Goal: Entertainment & Leisure: Consume media (video, audio)

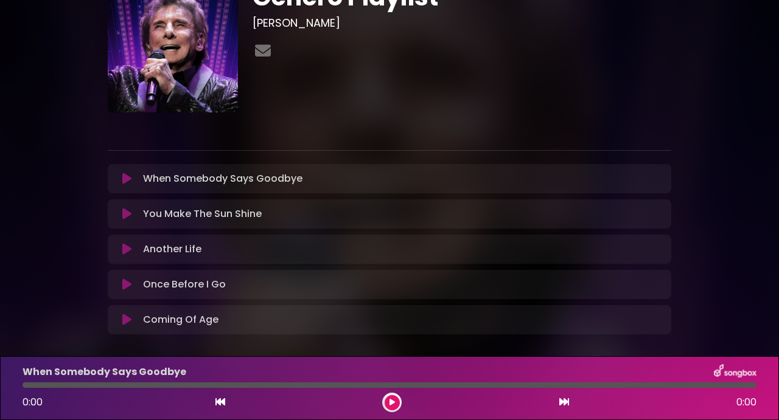
scroll to position [63, 0]
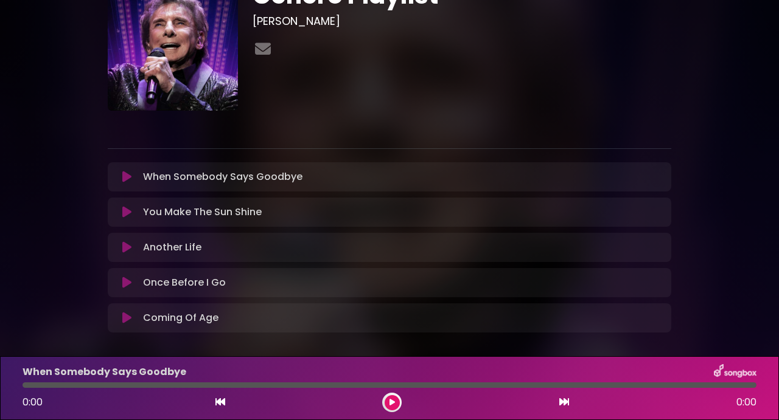
click at [126, 245] on icon at bounding box center [126, 248] width 9 height 12
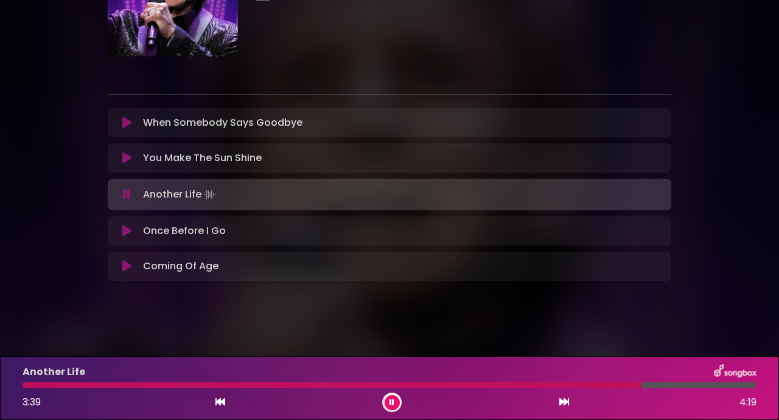
scroll to position [136, 0]
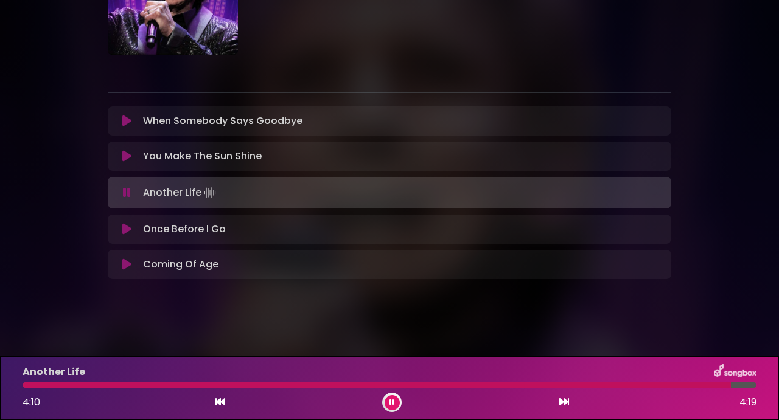
click at [127, 259] on icon at bounding box center [126, 265] width 9 height 12
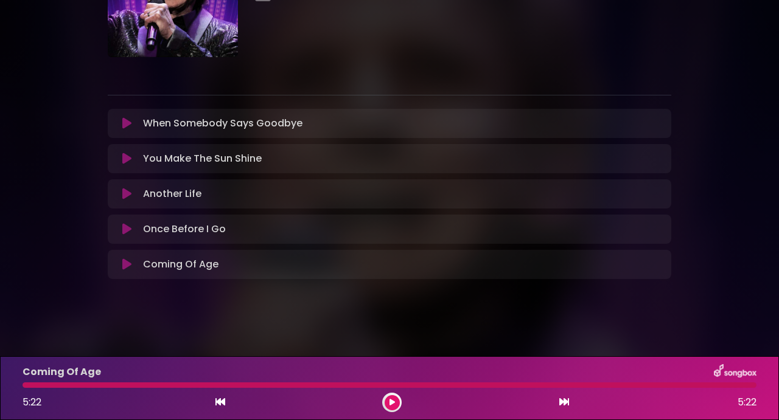
scroll to position [134, 0]
click at [133, 153] on button at bounding box center [126, 159] width 23 height 12
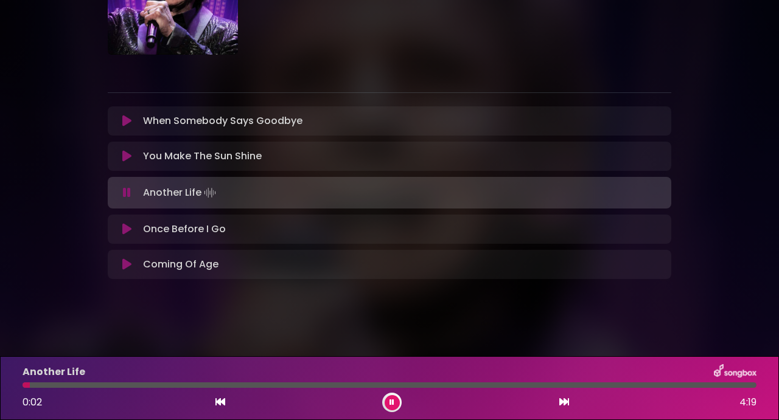
click at [127, 150] on icon at bounding box center [126, 156] width 9 height 12
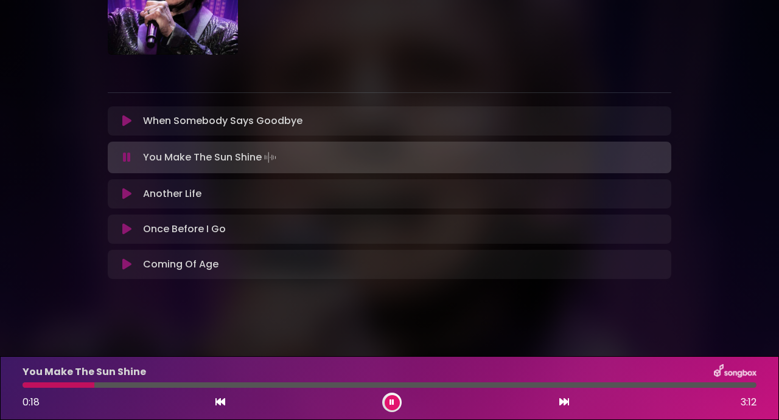
click at [391, 406] on button at bounding box center [391, 402] width 15 height 15
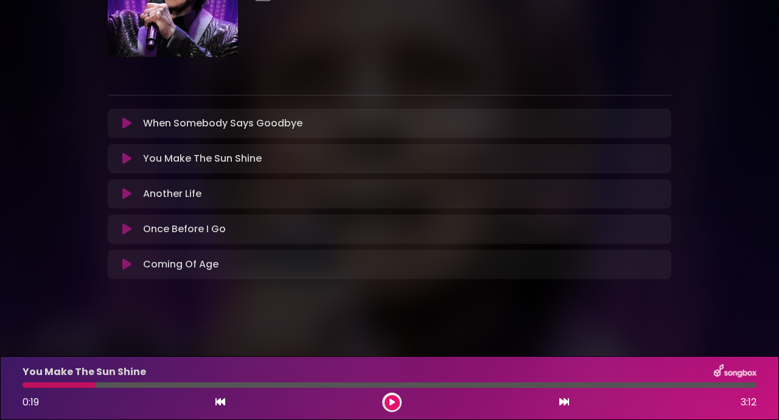
click at [392, 405] on icon at bounding box center [391, 402] width 5 height 7
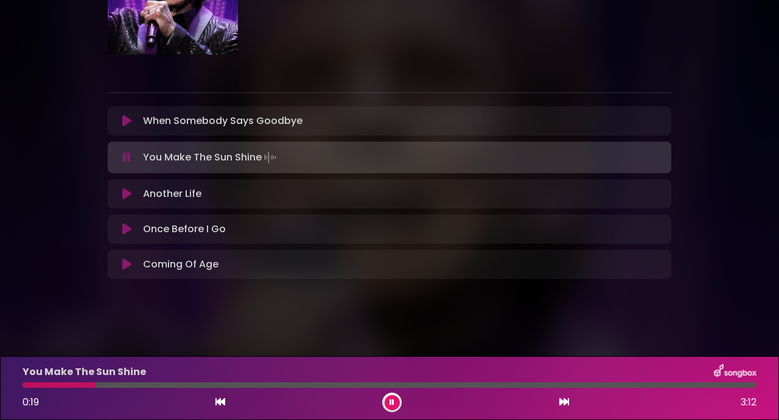
drag, startPoint x: 94, startPoint y: 388, endPoint x: 0, endPoint y: 391, distance: 94.3
click at [0, 390] on div "You Make The Sun Shine 0:19 3:12" at bounding box center [389, 388] width 779 height 64
drag, startPoint x: 44, startPoint y: 385, endPoint x: 0, endPoint y: 385, distance: 43.8
click at [0, 385] on div "You Make The Sun Shine 0:00 3:12" at bounding box center [389, 388] width 779 height 64
click at [120, 188] on button at bounding box center [126, 194] width 23 height 12
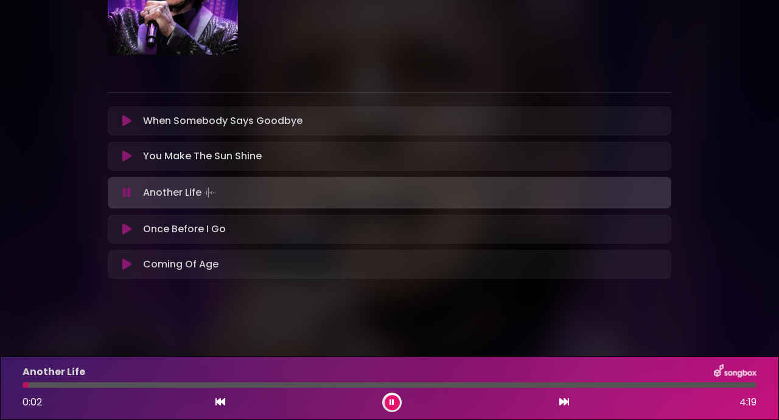
click at [134, 385] on div at bounding box center [390, 385] width 734 height 5
click at [240, 383] on div at bounding box center [390, 385] width 734 height 5
click at [128, 150] on icon at bounding box center [126, 156] width 9 height 12
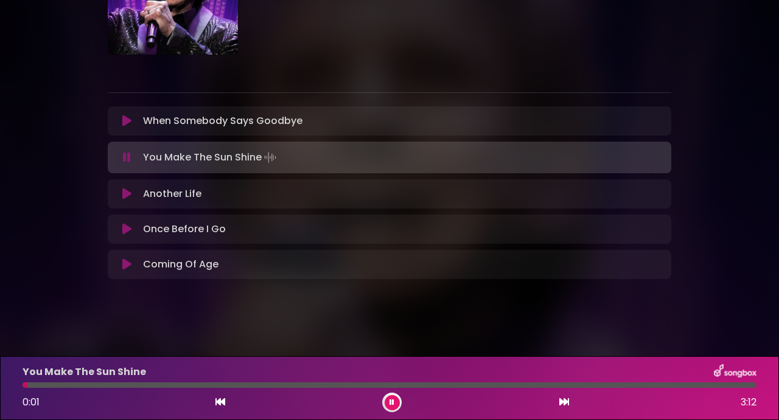
click at [108, 386] on div at bounding box center [390, 385] width 734 height 5
click at [151, 387] on div at bounding box center [390, 385] width 734 height 5
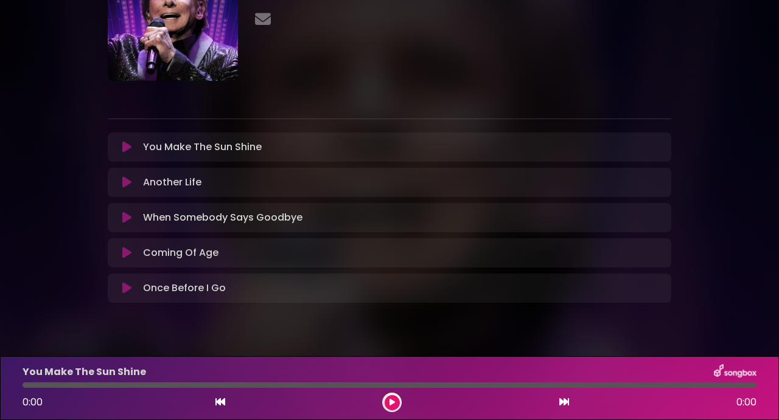
scroll to position [95, 0]
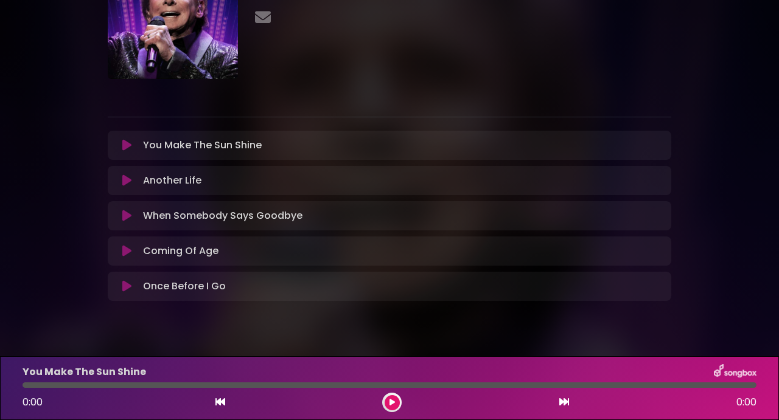
click at [124, 141] on icon at bounding box center [126, 145] width 9 height 12
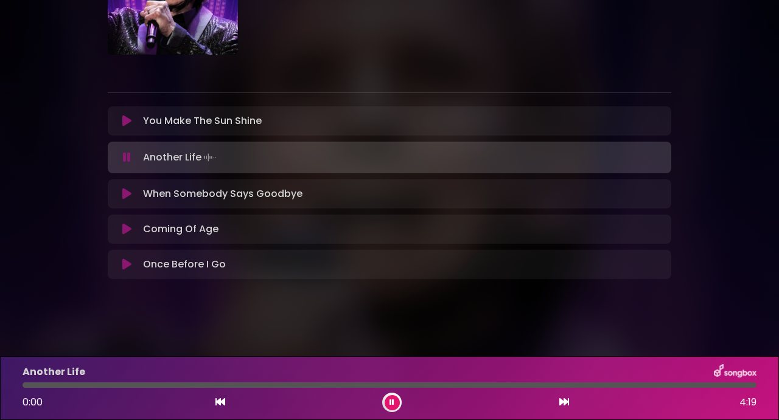
scroll to position [136, 0]
click at [386, 402] on button at bounding box center [391, 402] width 15 height 15
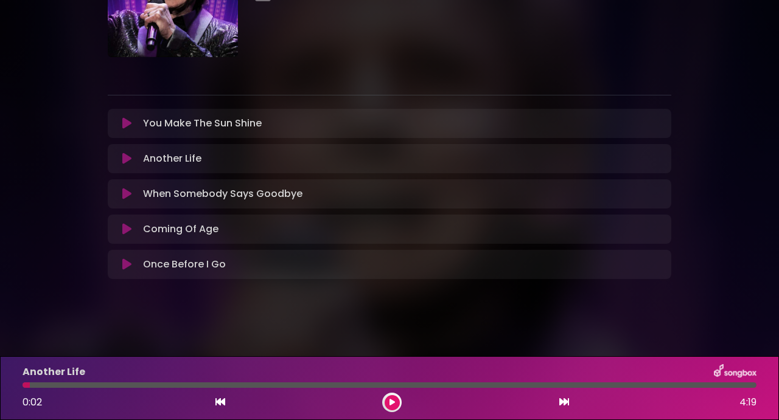
scroll to position [0, 0]
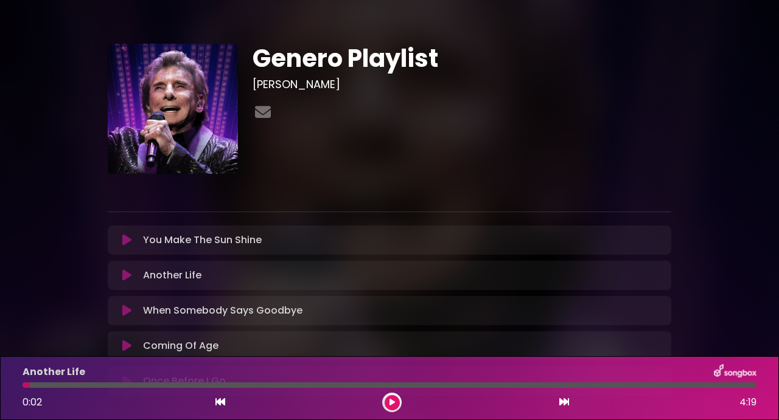
click at [122, 246] on icon at bounding box center [126, 240] width 9 height 12
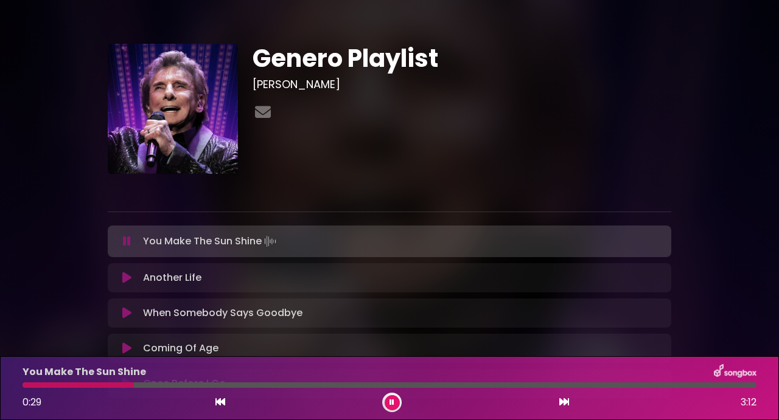
click at [393, 398] on button at bounding box center [391, 402] width 15 height 15
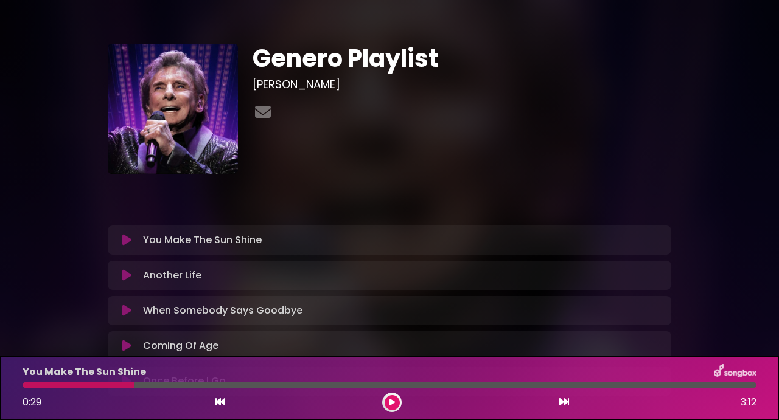
click at [384, 395] on button at bounding box center [391, 402] width 15 height 15
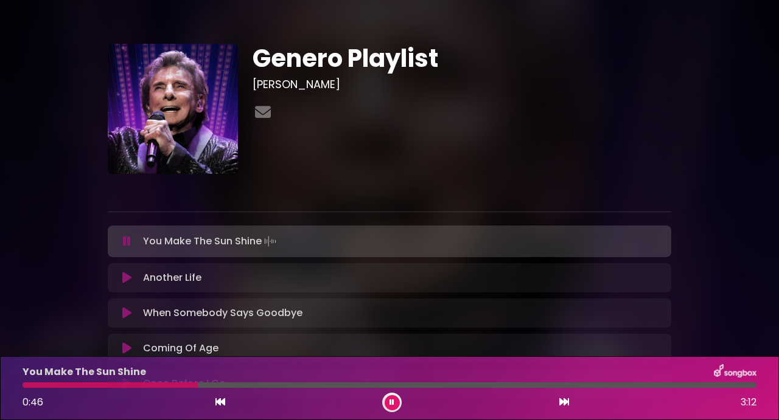
click at [384, 395] on button at bounding box center [391, 402] width 15 height 15
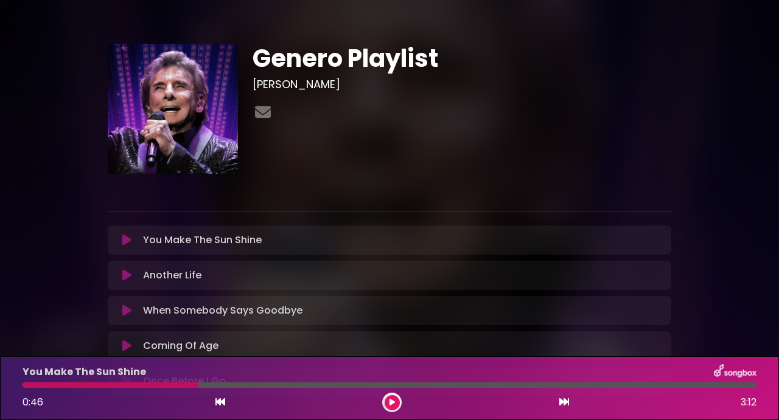
click at [384, 395] on button at bounding box center [391, 402] width 15 height 15
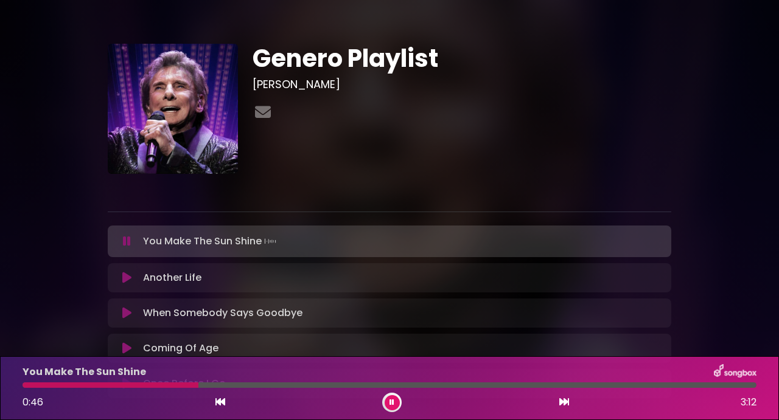
click at [165, 386] on div at bounding box center [111, 385] width 176 height 5
click at [390, 408] on button at bounding box center [391, 402] width 15 height 15
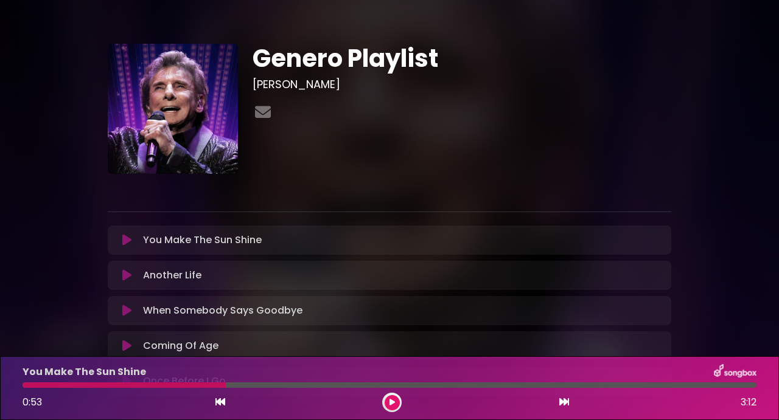
click at [169, 383] on div at bounding box center [124, 385] width 203 height 5
click at [181, 386] on div at bounding box center [124, 385] width 203 height 5
drag, startPoint x: 221, startPoint y: 383, endPoint x: 185, endPoint y: 383, distance: 36.5
click at [185, 384] on div at bounding box center [124, 385] width 203 height 5
drag, startPoint x: 223, startPoint y: 386, endPoint x: 147, endPoint y: 392, distance: 76.9
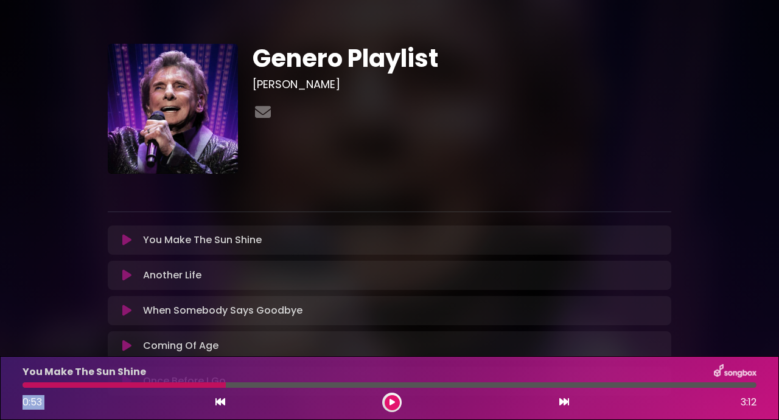
click at [147, 392] on div "You Make The Sun Shine 0:53 3:12" at bounding box center [389, 388] width 748 height 48
click at [200, 377] on div "You Make The Sun Shine" at bounding box center [389, 372] width 748 height 16
click at [197, 386] on div at bounding box center [124, 385] width 203 height 5
click at [220, 405] on icon at bounding box center [220, 402] width 10 height 10
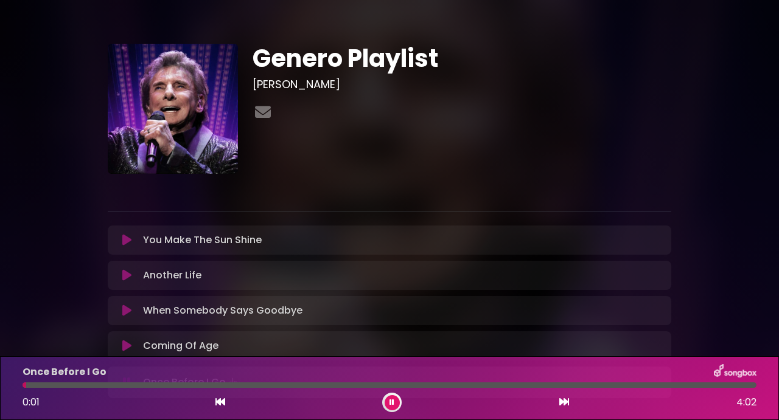
click at [199, 235] on p "You Make The Sun Shine Loading Track..." at bounding box center [202, 240] width 119 height 15
click at [129, 243] on icon at bounding box center [126, 240] width 9 height 12
click at [142, 385] on div at bounding box center [390, 385] width 734 height 5
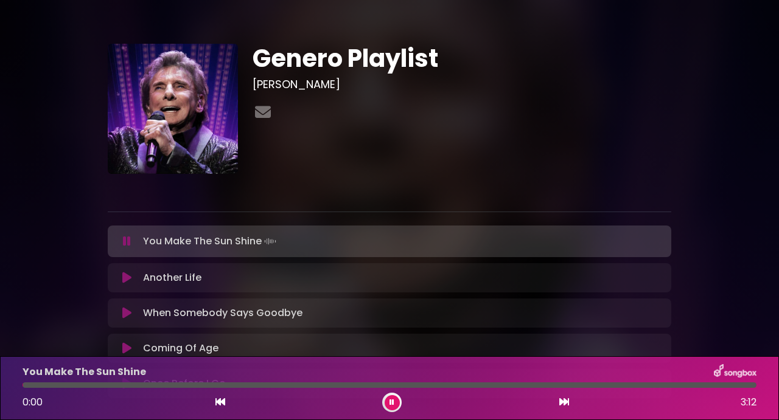
click at [186, 385] on div at bounding box center [390, 385] width 734 height 5
click at [176, 385] on div at bounding box center [107, 385] width 168 height 5
click at [396, 400] on button at bounding box center [391, 402] width 15 height 15
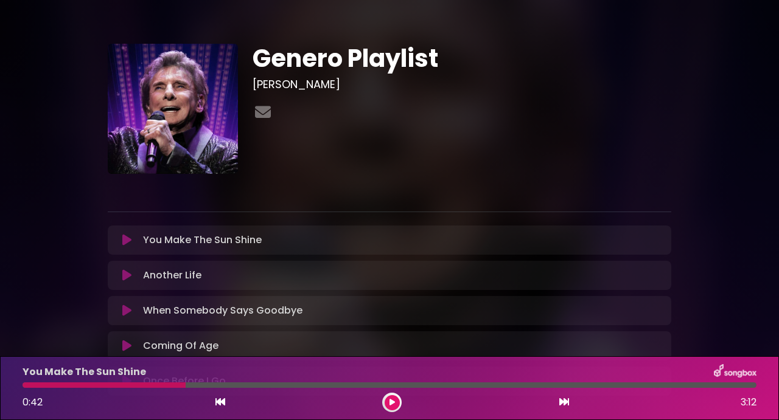
click at [394, 403] on button at bounding box center [391, 402] width 15 height 15
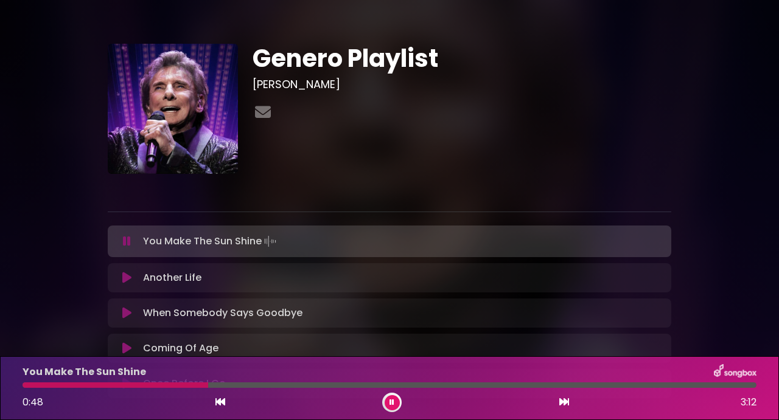
click at [204, 389] on div "You Make The Sun Shine 0:48 3:12" at bounding box center [389, 388] width 748 height 48
click at [187, 381] on div "You Make The Sun Shine 0:49 3:12" at bounding box center [389, 388] width 748 height 48
click at [184, 383] on div at bounding box center [104, 385] width 162 height 5
click at [155, 388] on div "You Make The Sun Shine 0:43 3:12" at bounding box center [389, 388] width 748 height 48
click at [394, 405] on button at bounding box center [391, 402] width 15 height 15
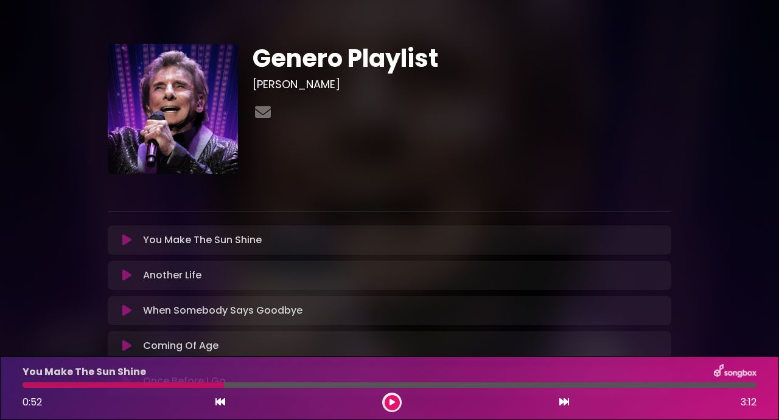
click at [384, 395] on button at bounding box center [391, 402] width 15 height 15
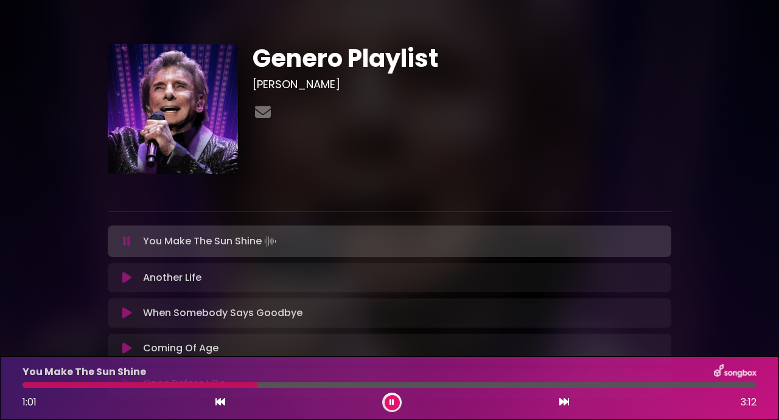
click at [391, 407] on button at bounding box center [391, 402] width 15 height 15
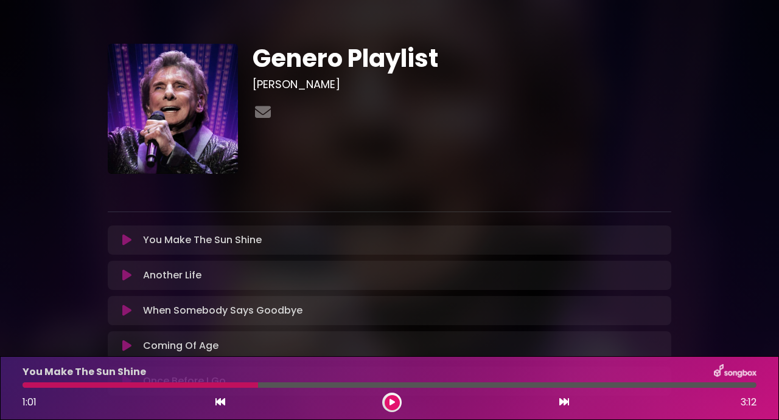
click at [398, 403] on button at bounding box center [391, 402] width 15 height 15
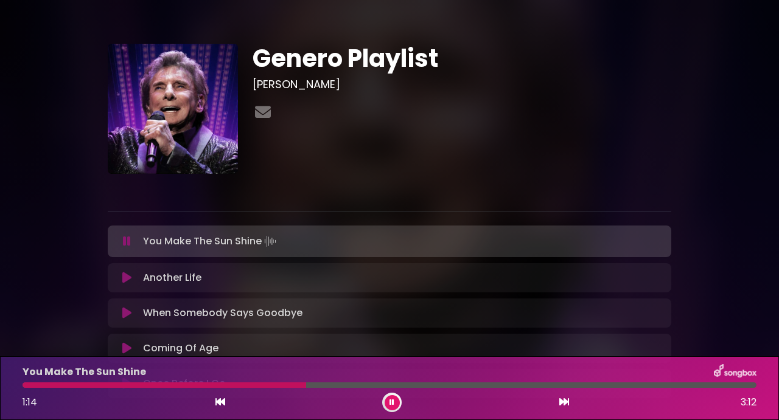
click at [394, 403] on button at bounding box center [391, 402] width 15 height 15
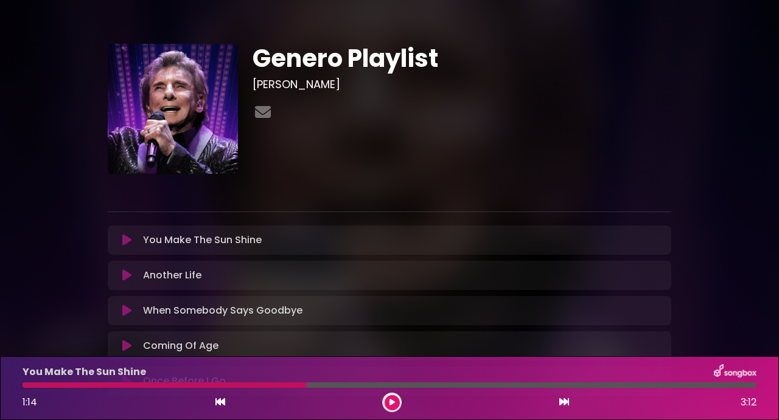
click at [397, 403] on button at bounding box center [391, 402] width 15 height 15
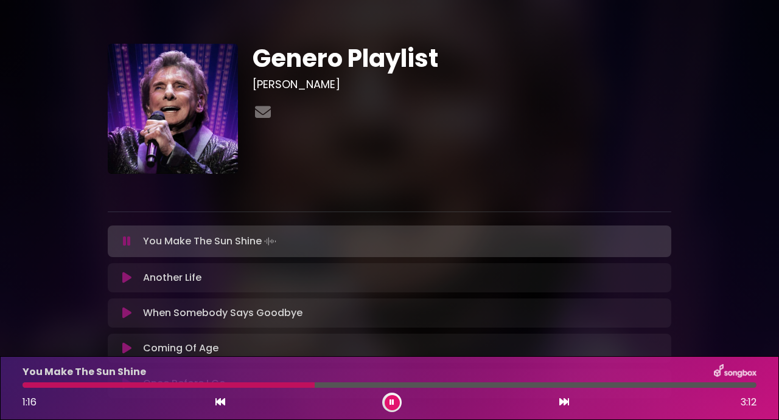
click at [392, 405] on icon at bounding box center [392, 402] width 8 height 9
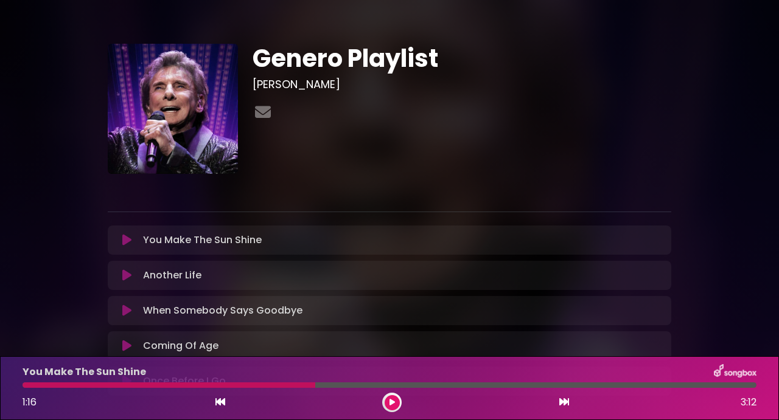
click at [384, 395] on button at bounding box center [391, 402] width 15 height 15
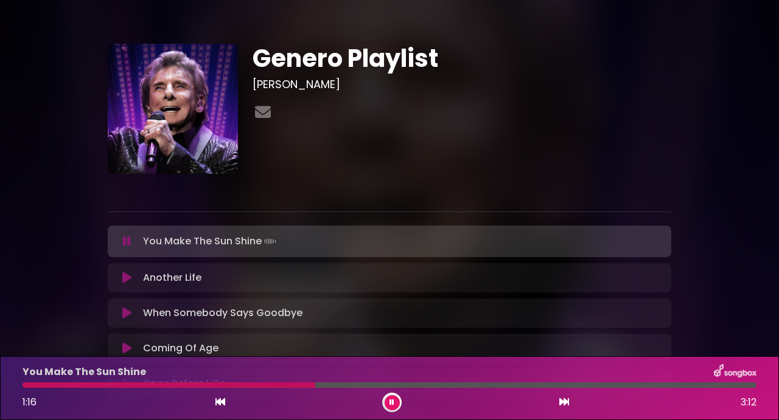
click at [394, 406] on button at bounding box center [391, 402] width 15 height 15
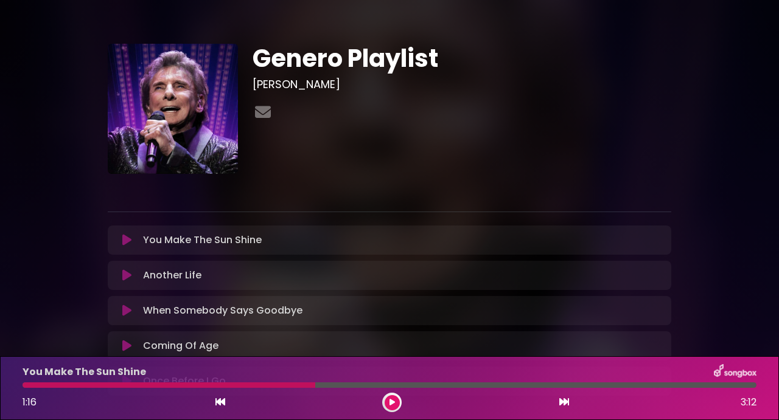
click at [394, 406] on icon at bounding box center [391, 402] width 9 height 8
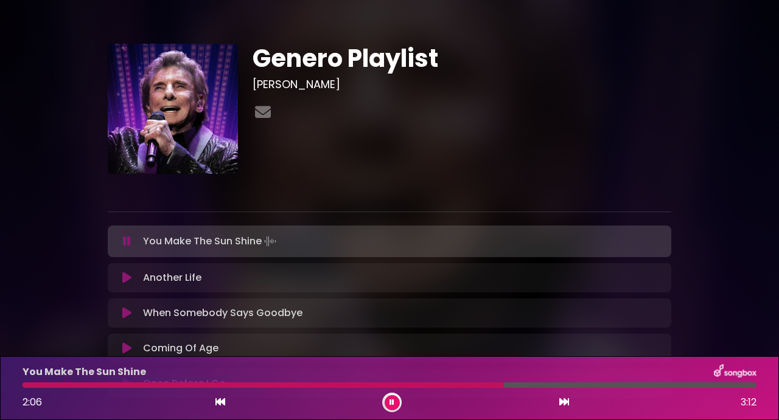
click at [384, 395] on button at bounding box center [391, 402] width 15 height 15
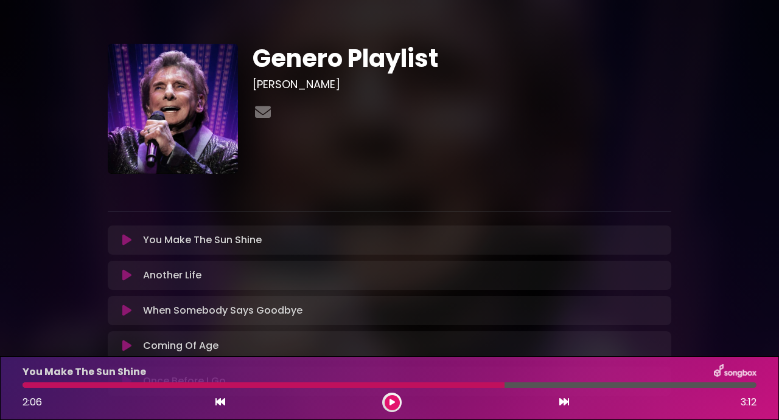
click at [497, 388] on div "You Make The Sun Shine 2:06 3:12" at bounding box center [389, 388] width 748 height 48
click at [489, 381] on div "You Make The Sun Shine 2:06 3:12" at bounding box center [389, 388] width 748 height 48
click at [490, 387] on div at bounding box center [264, 385] width 482 height 5
click at [390, 403] on icon at bounding box center [392, 403] width 6 height 8
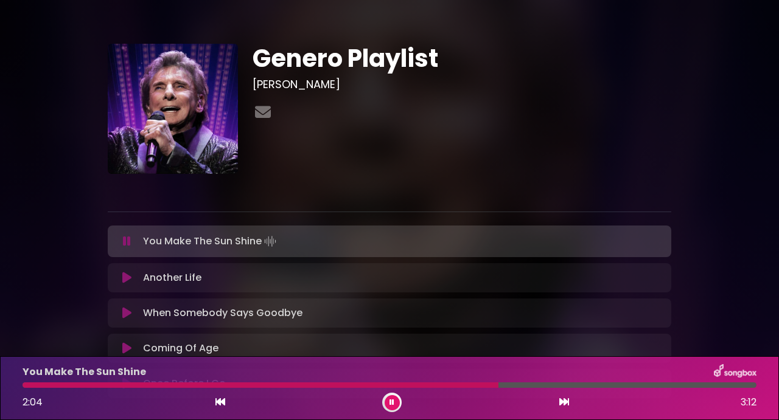
click at [392, 405] on icon at bounding box center [392, 402] width 6 height 8
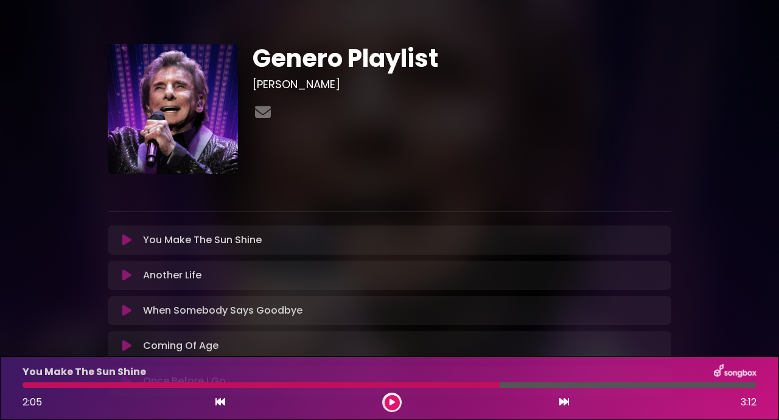
click at [391, 403] on icon at bounding box center [391, 402] width 9 height 7
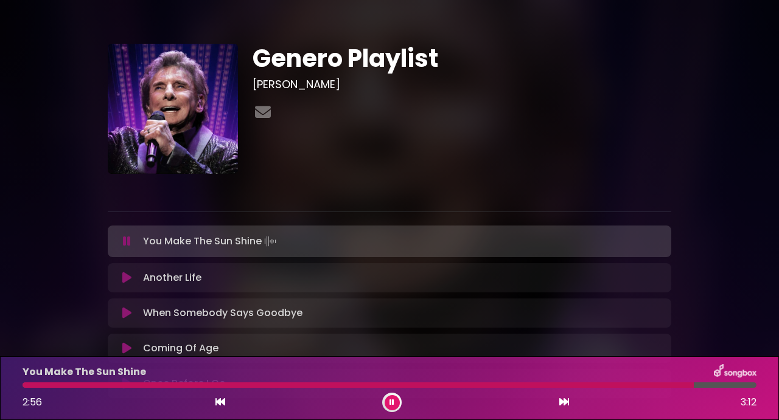
click at [384, 395] on button at bounding box center [391, 402] width 15 height 15
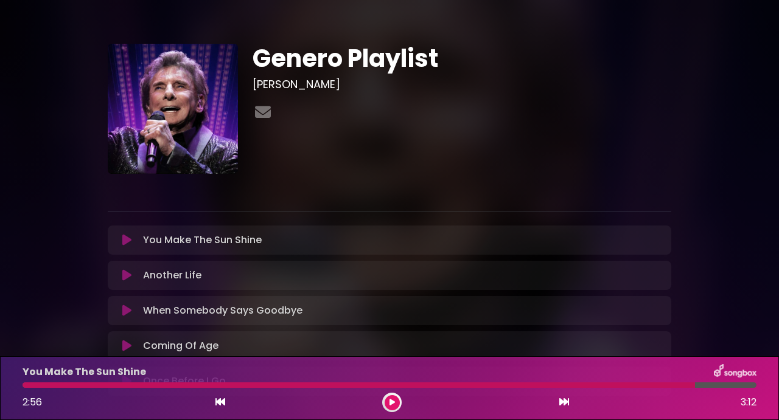
click at [647, 385] on div at bounding box center [359, 385] width 672 height 5
click at [391, 404] on icon at bounding box center [392, 403] width 8 height 6
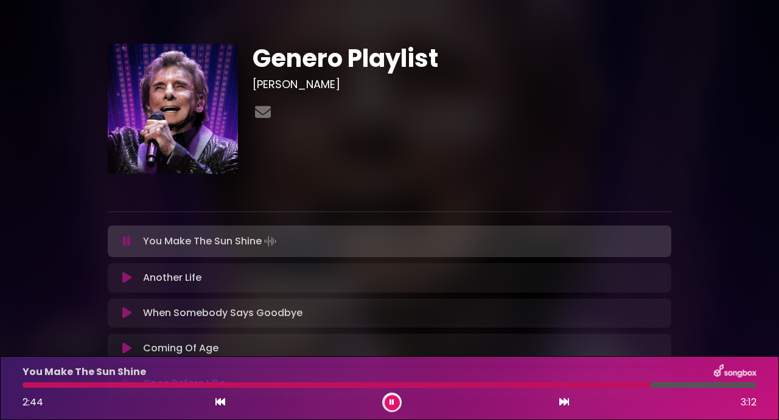
click at [591, 384] on div at bounding box center [337, 385] width 628 height 5
click at [394, 402] on button at bounding box center [391, 402] width 15 height 15
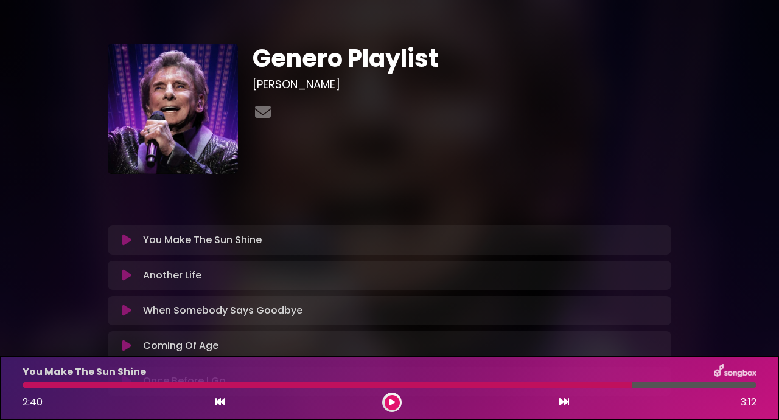
click at [384, 395] on button at bounding box center [391, 402] width 15 height 15
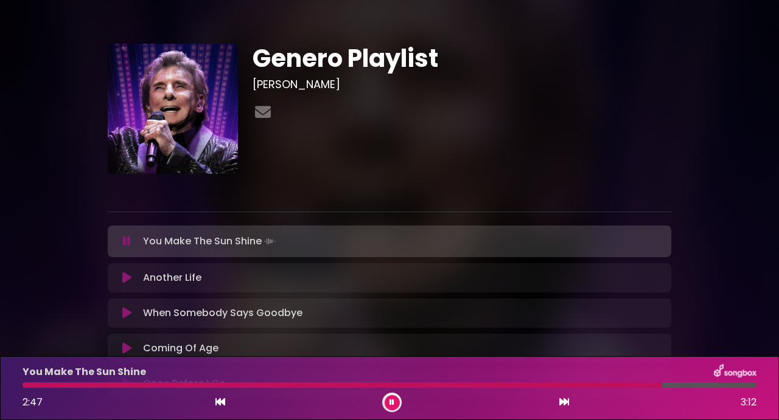
click at [384, 395] on button at bounding box center [391, 402] width 15 height 15
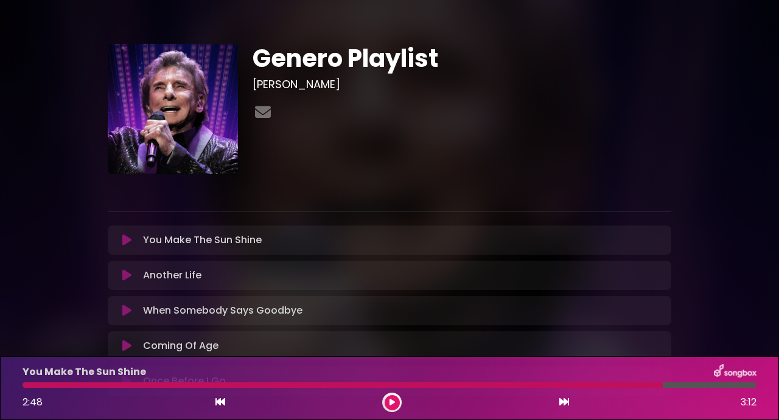
click at [401, 407] on div "2:48 3:12" at bounding box center [389, 402] width 748 height 19
click at [394, 407] on button at bounding box center [391, 402] width 15 height 15
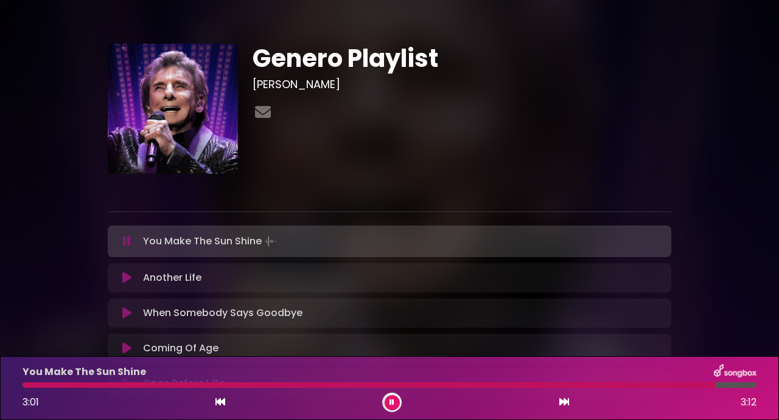
click at [384, 395] on button at bounding box center [391, 402] width 15 height 15
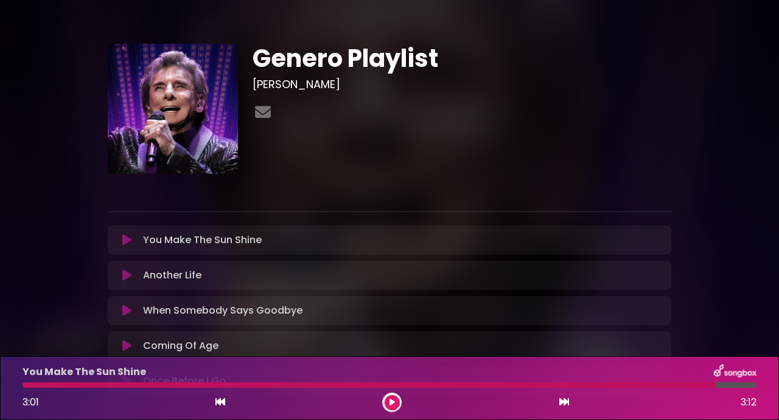
click at [707, 384] on div at bounding box center [369, 385] width 693 height 5
click at [392, 406] on button at bounding box center [391, 402] width 15 height 15
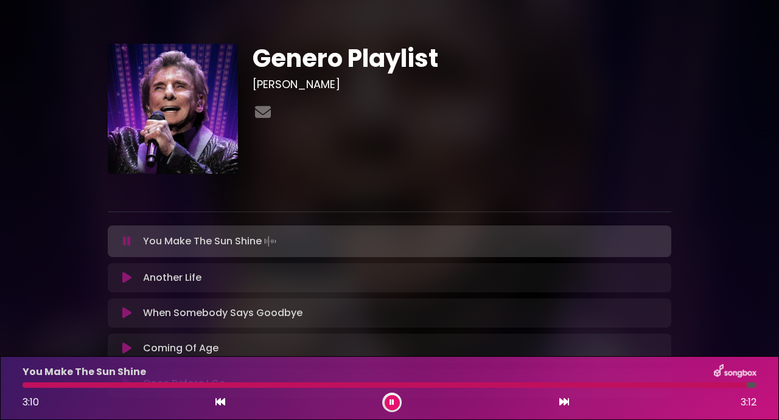
click at [384, 395] on button at bounding box center [391, 402] width 15 height 15
